Goal: Task Accomplishment & Management: Use online tool/utility

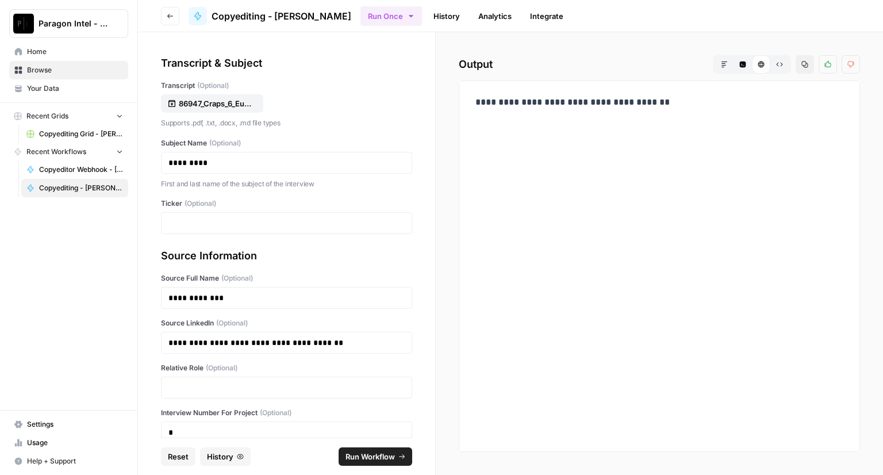
scroll to position [63, 0]
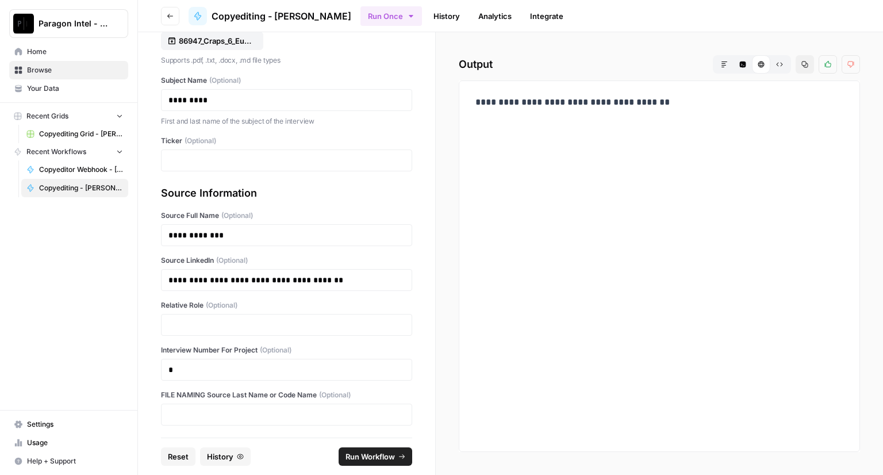
click at [331, 57] on p "Supports .pdf, .txt, .docx, .md file types" at bounding box center [286, 60] width 251 height 11
click at [62, 137] on span "Copyediting Grid - [PERSON_NAME]" at bounding box center [81, 134] width 84 height 10
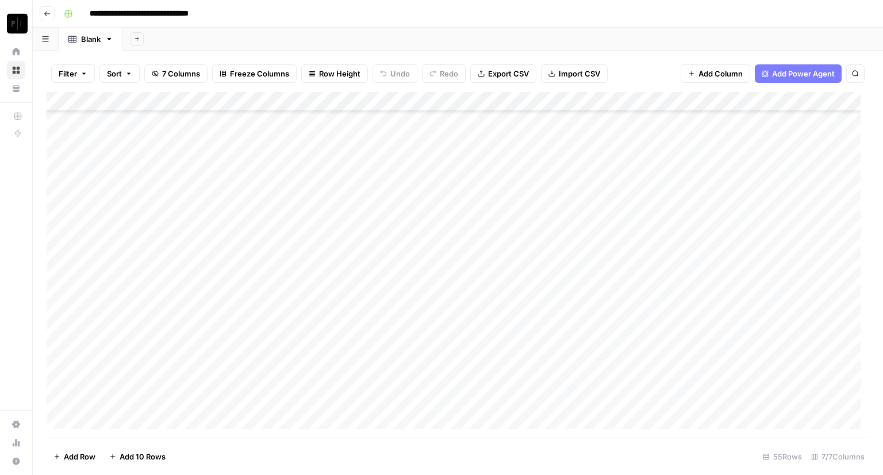
scroll to position [776, 0]
click at [646, 398] on div "Add Column" at bounding box center [458, 265] width 823 height 346
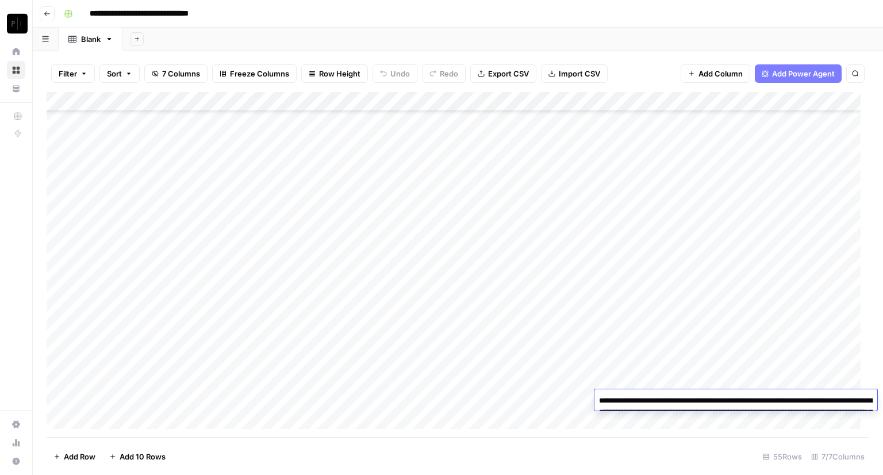
click at [630, 407] on textarea "**********" at bounding box center [736, 418] width 283 height 51
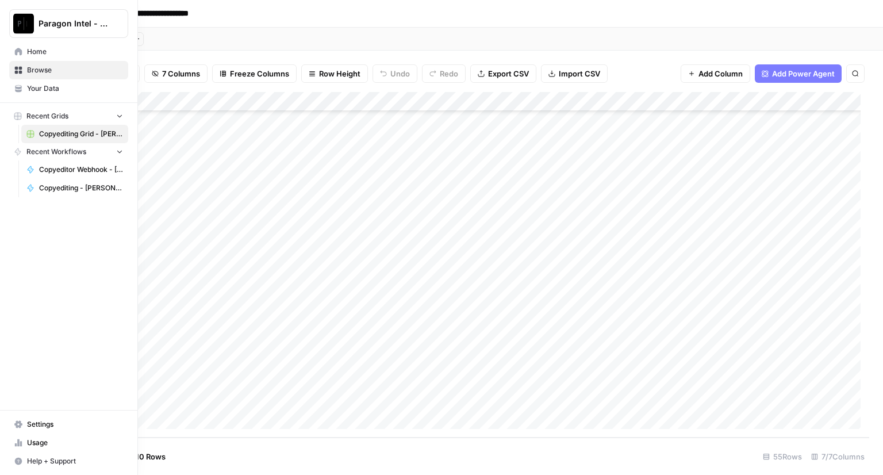
click at [28, 50] on span "Home" at bounding box center [75, 52] width 96 height 10
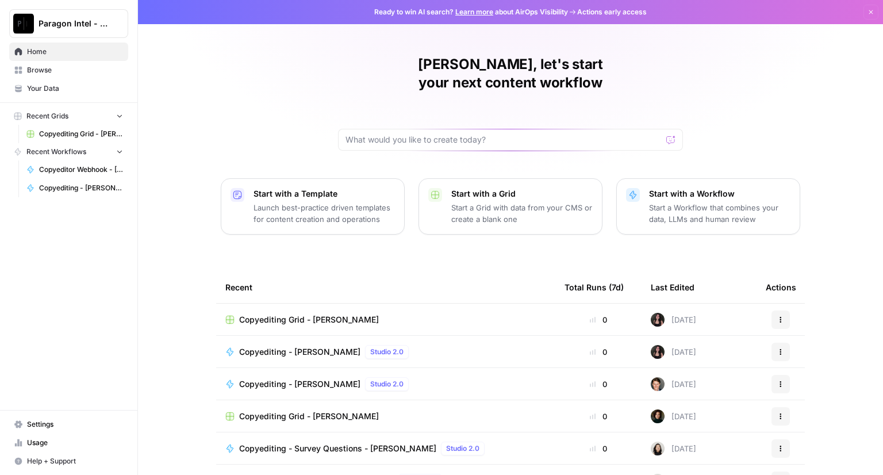
click at [305, 314] on span "Copyediting Grid - [PERSON_NAME]" at bounding box center [309, 319] width 140 height 11
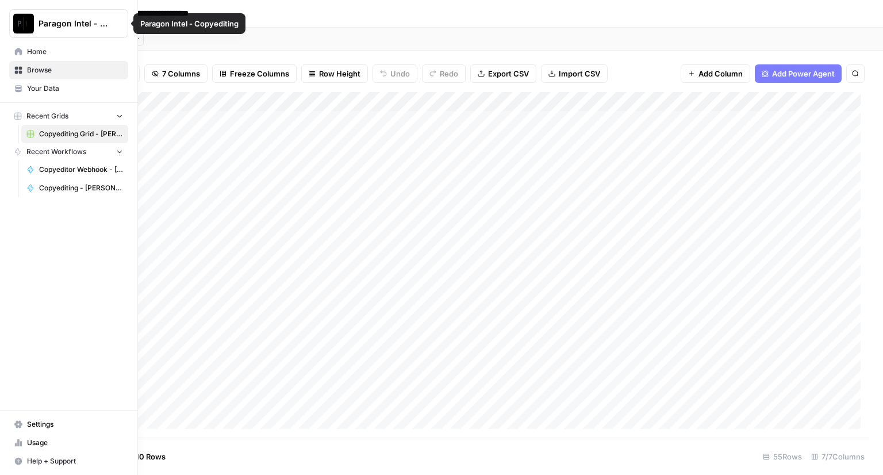
click at [33, 53] on span "Home" at bounding box center [75, 52] width 96 height 10
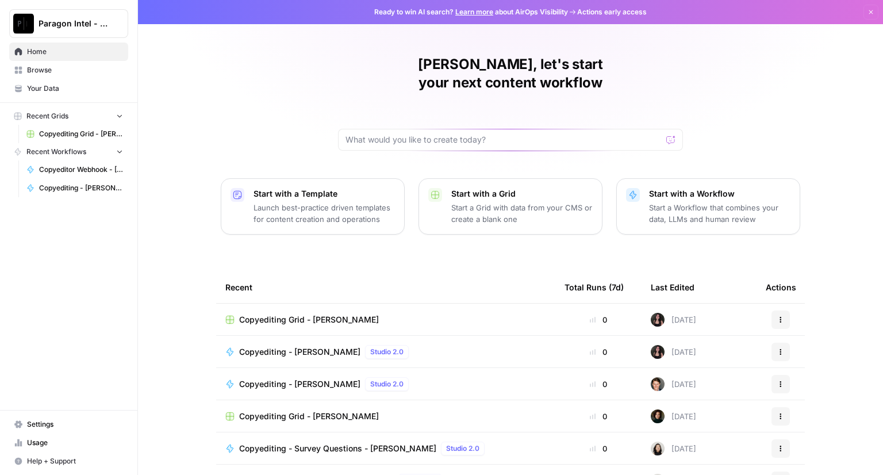
click at [285, 346] on span "Copyediting - [PERSON_NAME]" at bounding box center [299, 351] width 121 height 11
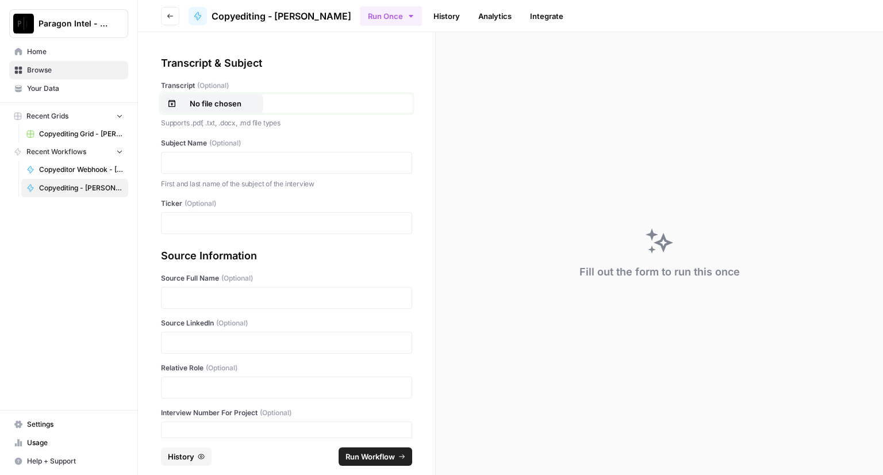
click at [218, 104] on p "No file chosen" at bounding box center [216, 103] width 74 height 11
click at [190, 162] on p at bounding box center [286, 162] width 236 height 11
click at [185, 298] on p at bounding box center [286, 297] width 236 height 11
click at [201, 343] on p at bounding box center [286, 342] width 236 height 11
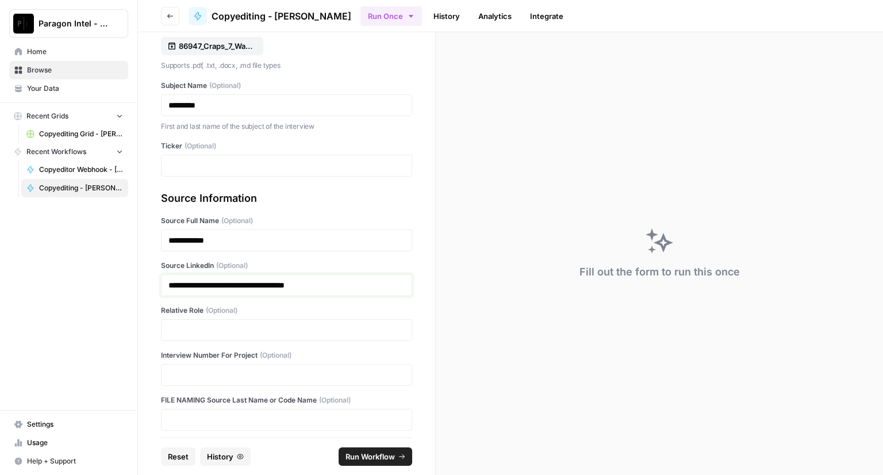
scroll to position [63, 0]
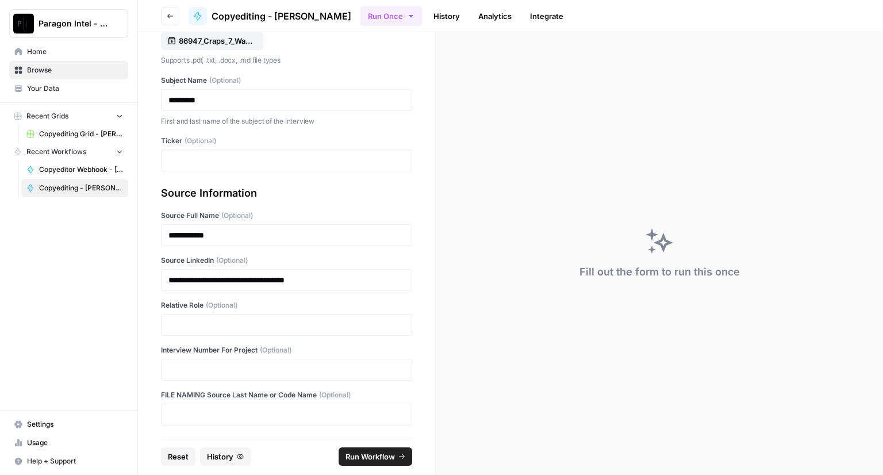
click at [202, 360] on div at bounding box center [286, 370] width 251 height 22
click at [191, 366] on p at bounding box center [286, 369] width 236 height 11
click at [363, 457] on span "Run Workflow" at bounding box center [370, 456] width 49 height 11
